Goal: Information Seeking & Learning: Learn about a topic

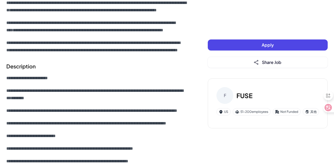
scroll to position [184, 0]
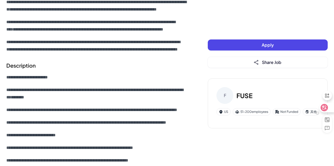
click at [327, 108] on icon at bounding box center [324, 107] width 5 height 5
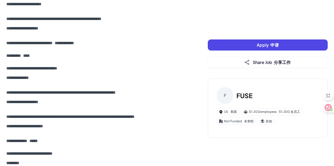
scroll to position [764, 0]
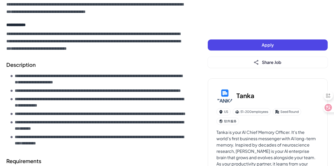
scroll to position [132, 0]
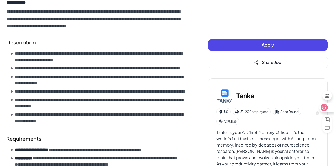
click at [327, 107] on icon at bounding box center [324, 107] width 5 height 5
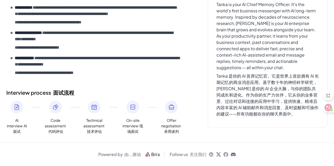
scroll to position [437, 0]
click at [327, 108] on icon at bounding box center [324, 107] width 7 height 7
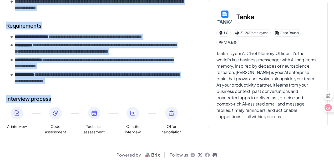
scroll to position [245, 0]
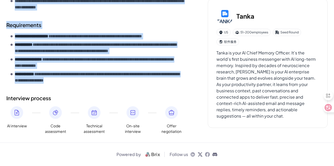
drag, startPoint x: 7, startPoint y: 31, endPoint x: 137, endPoint y: 107, distance: 151.0
copy div "**********"
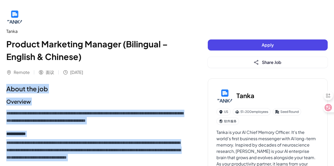
scroll to position [0, 0]
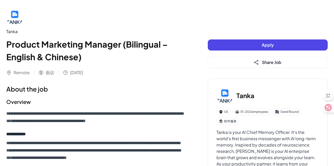
drag, startPoint x: 88, startPoint y: 50, endPoint x: 99, endPoint y: 48, distance: 11.1
click at [88, 50] on h1 "Product Marketing Manager (Bilingual – English & Chinese)" at bounding box center [96, 50] width 181 height 25
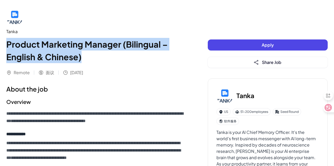
drag, startPoint x: 46, startPoint y: 52, endPoint x: 4, endPoint y: 45, distance: 42.6
copy h1 "Product Marketing Manager (Bilingual – English & Chinese)"
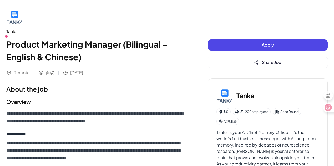
click at [117, 86] on h1 "About the job" at bounding box center [96, 88] width 181 height 9
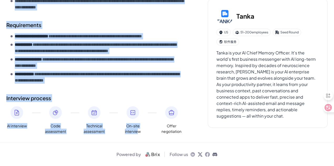
scroll to position [263, 0]
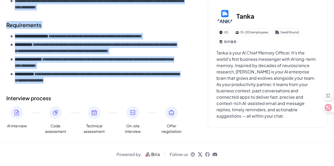
drag, startPoint x: 3, startPoint y: 91, endPoint x: 145, endPoint y: 92, distance: 142.0
copy div "**********"
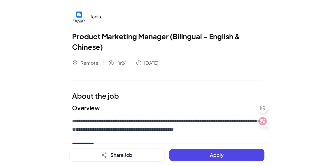
scroll to position [0, 0]
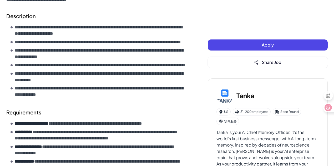
click at [290, 148] on div "Tanka is your AI Chief Memory Officer. It's the world's first business messenge…" at bounding box center [268, 164] width 103 height 70
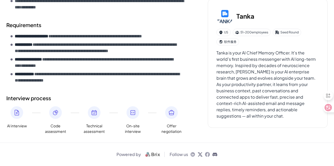
scroll to position [263, 0]
click at [327, 108] on icon at bounding box center [324, 107] width 5 height 5
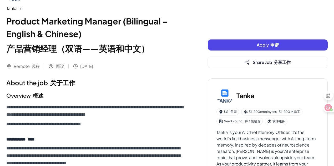
scroll to position [17, 0]
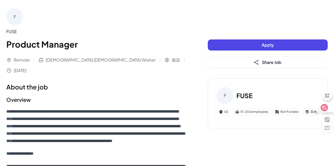
click at [323, 106] on icon at bounding box center [325, 108] width 4 height 4
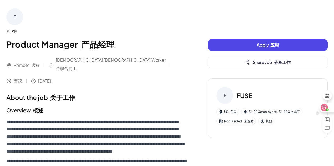
click at [326, 107] on icon at bounding box center [324, 107] width 5 height 5
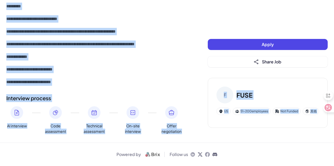
scroll to position [613, 0]
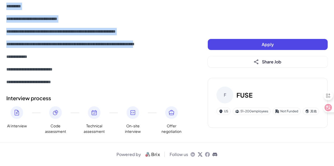
drag, startPoint x: 22, startPoint y: 87, endPoint x: 162, endPoint y: 44, distance: 146.2
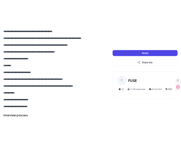
scroll to position [376, 0]
